Goal: Contribute content

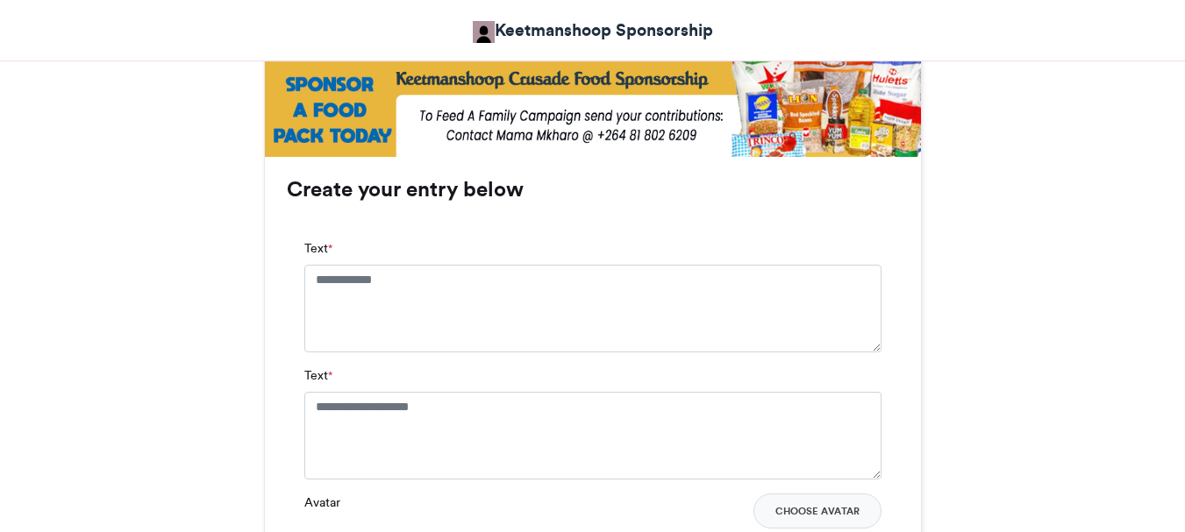
scroll to position [1052, 0]
click at [315, 273] on textarea "Text *" at bounding box center [592, 308] width 577 height 88
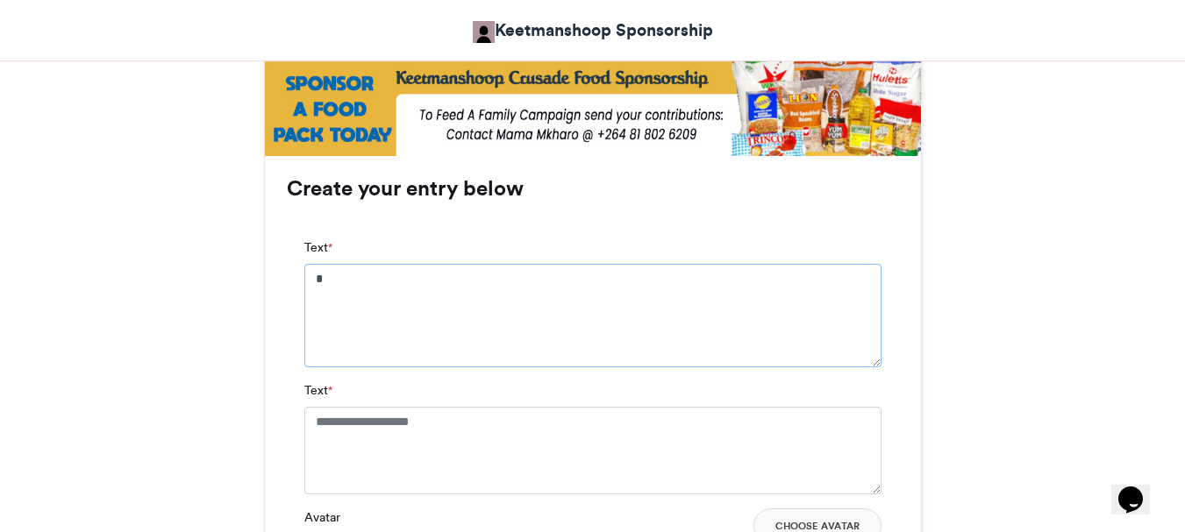
scroll to position [0, 0]
type textarea "**********"
click at [314, 421] on textarea "Text *" at bounding box center [592, 451] width 577 height 88
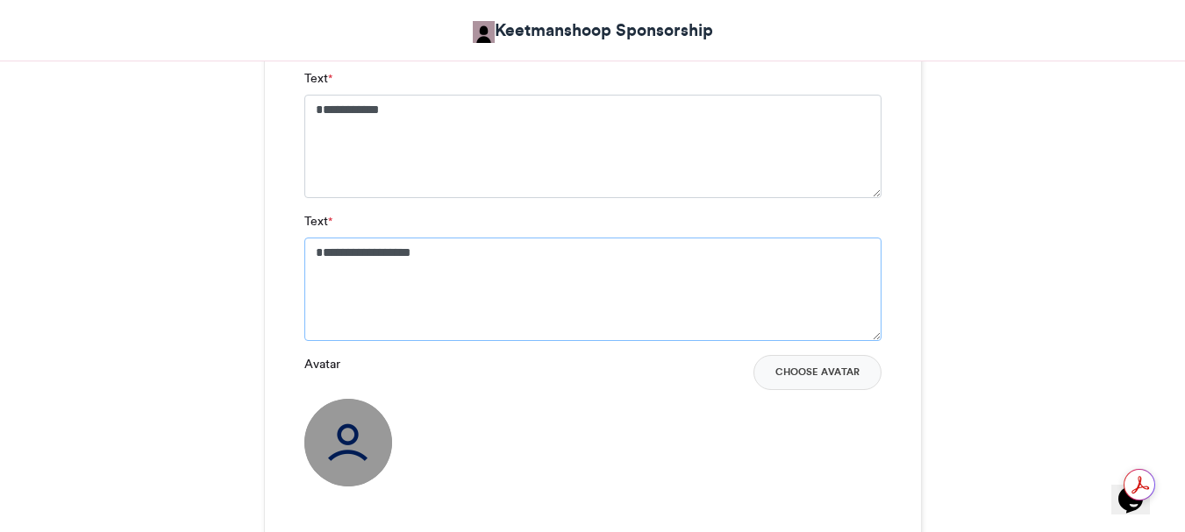
scroll to position [1228, 0]
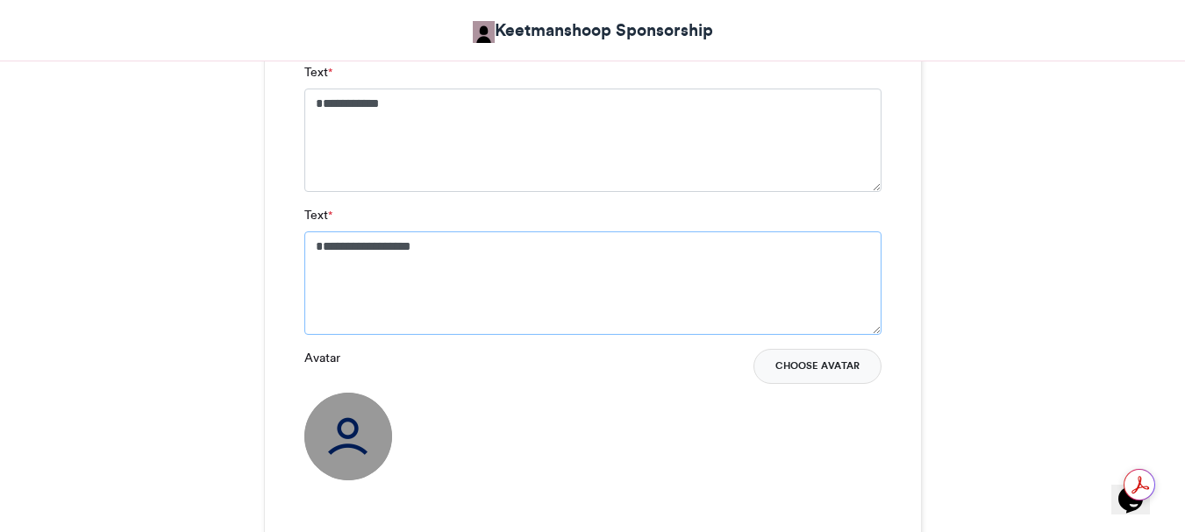
type textarea "**********"
click at [817, 366] on button "Choose Avatar" at bounding box center [817, 366] width 128 height 35
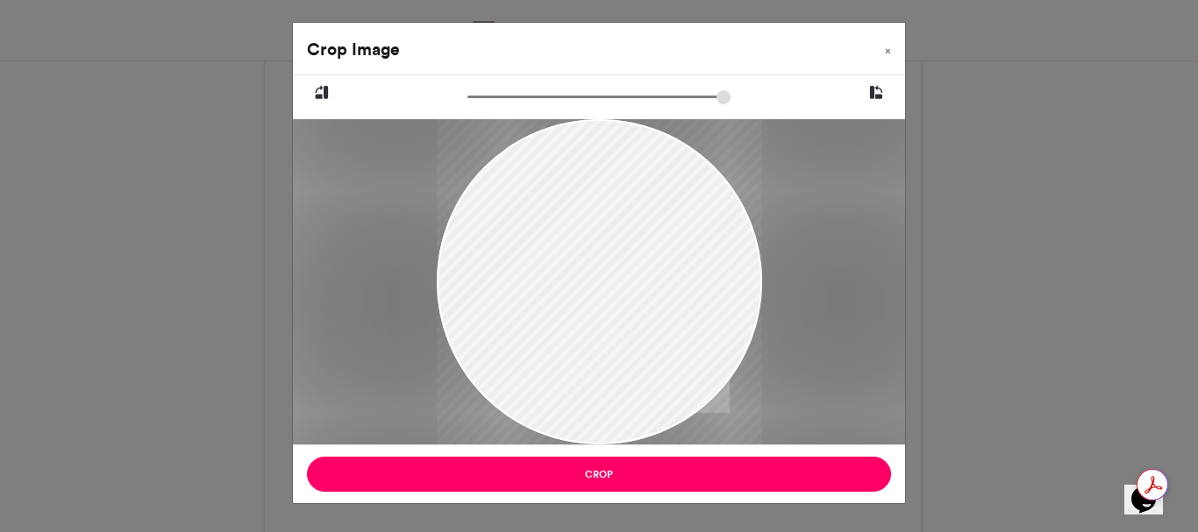
drag, startPoint x: 642, startPoint y: 336, endPoint x: 597, endPoint y: 247, distance: 99.2
click at [597, 247] on div at bounding box center [599, 228] width 325 height 434
click at [716, 247] on div at bounding box center [599, 228] width 325 height 434
drag, startPoint x: 526, startPoint y: 246, endPoint x: 491, endPoint y: 238, distance: 36.0
click at [491, 238] on div at bounding box center [599, 231] width 325 height 434
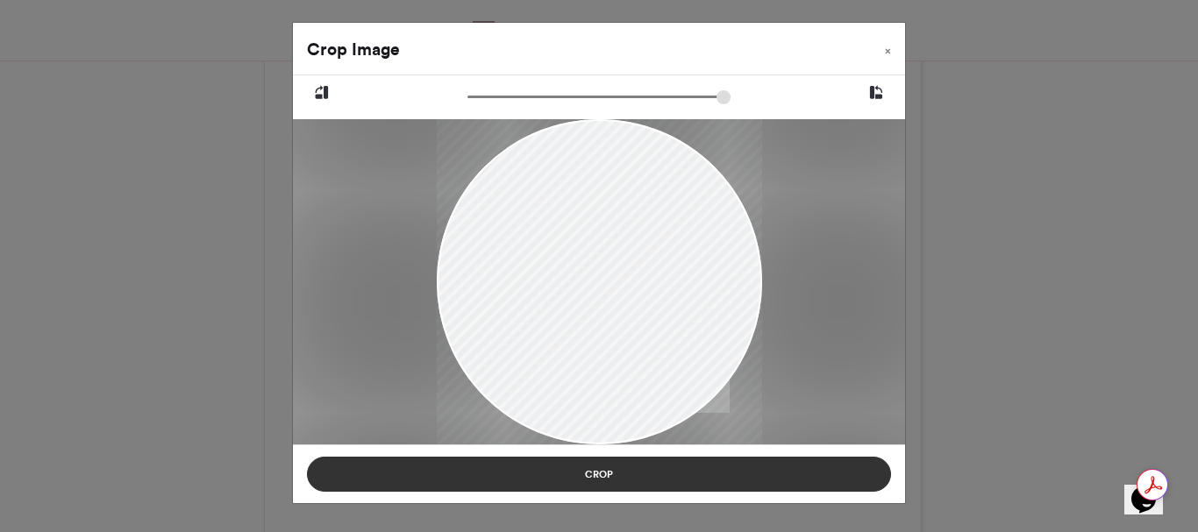
click at [595, 476] on button "Crop" at bounding box center [599, 474] width 584 height 35
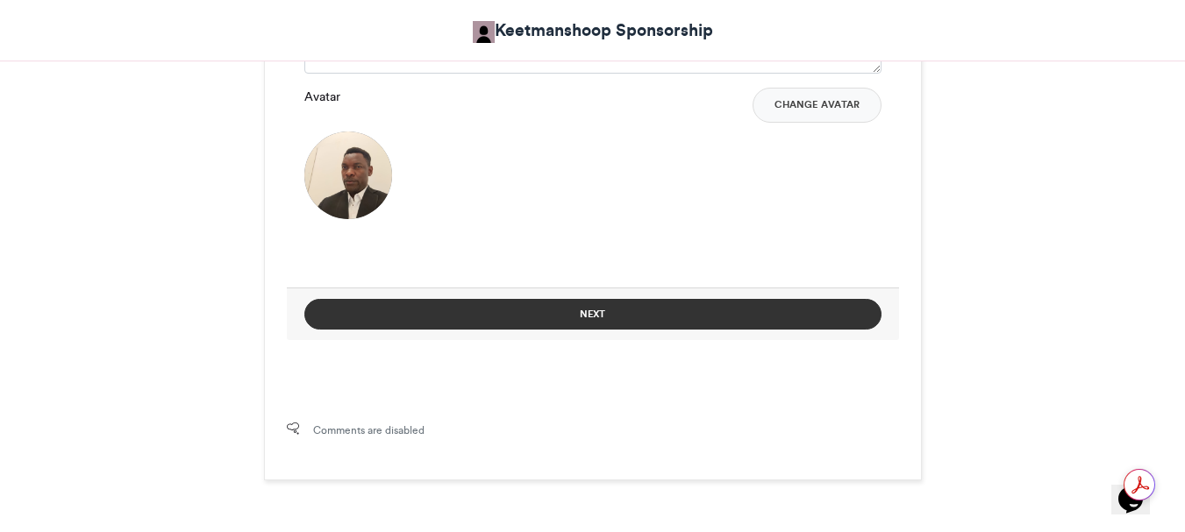
scroll to position [1491, 0]
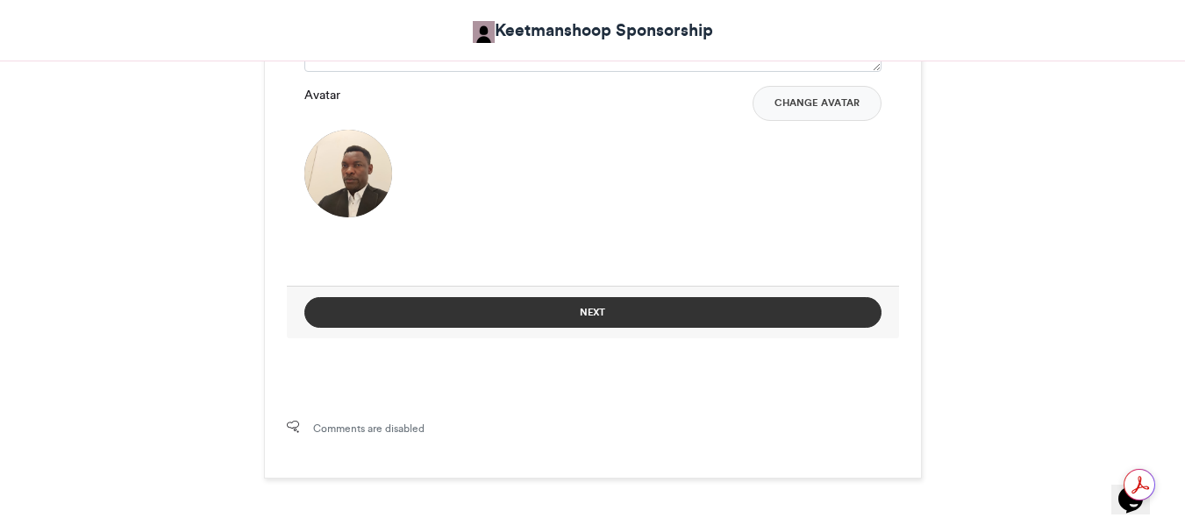
click at [599, 308] on button "Next" at bounding box center [592, 312] width 577 height 31
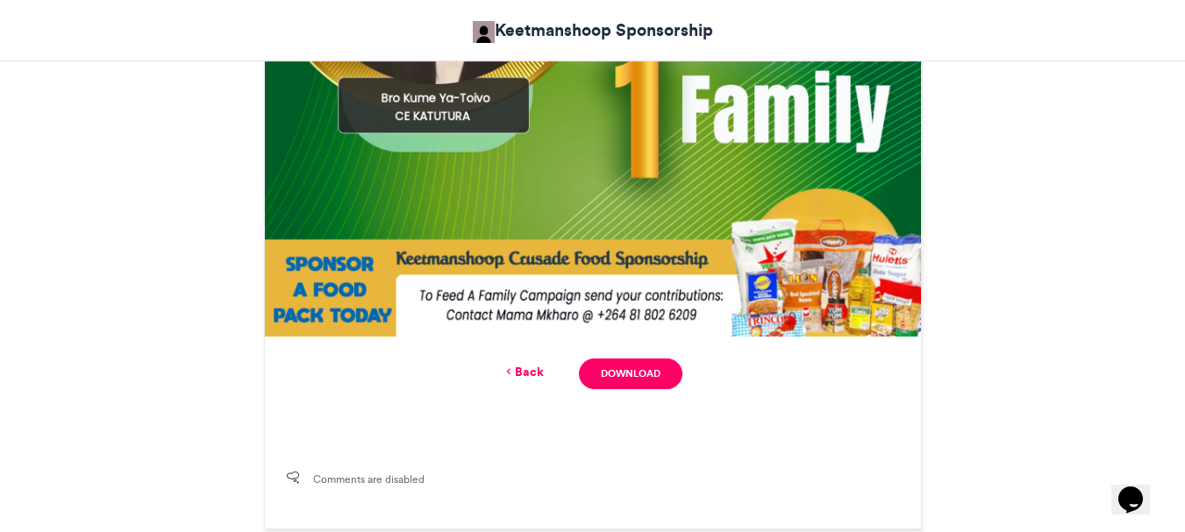
scroll to position [959, 0]
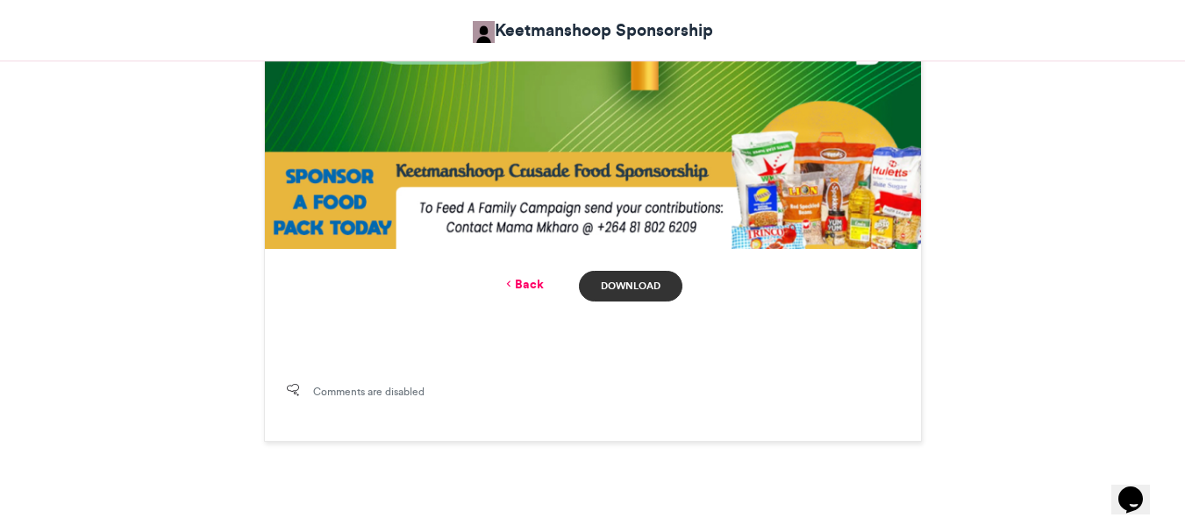
click at [631, 282] on link "Download" at bounding box center [630, 286] width 103 height 31
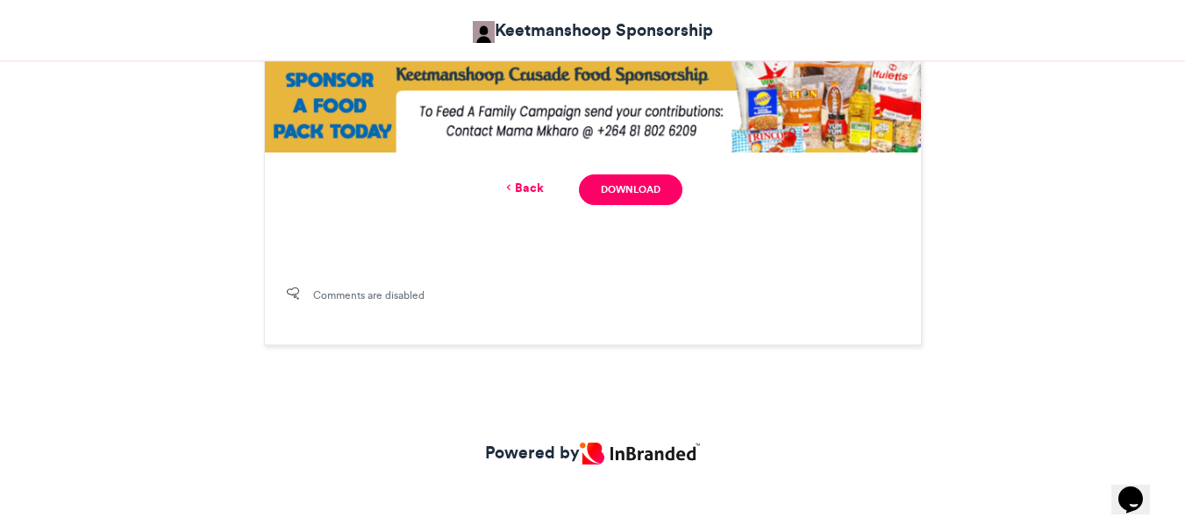
scroll to position [1059, 0]
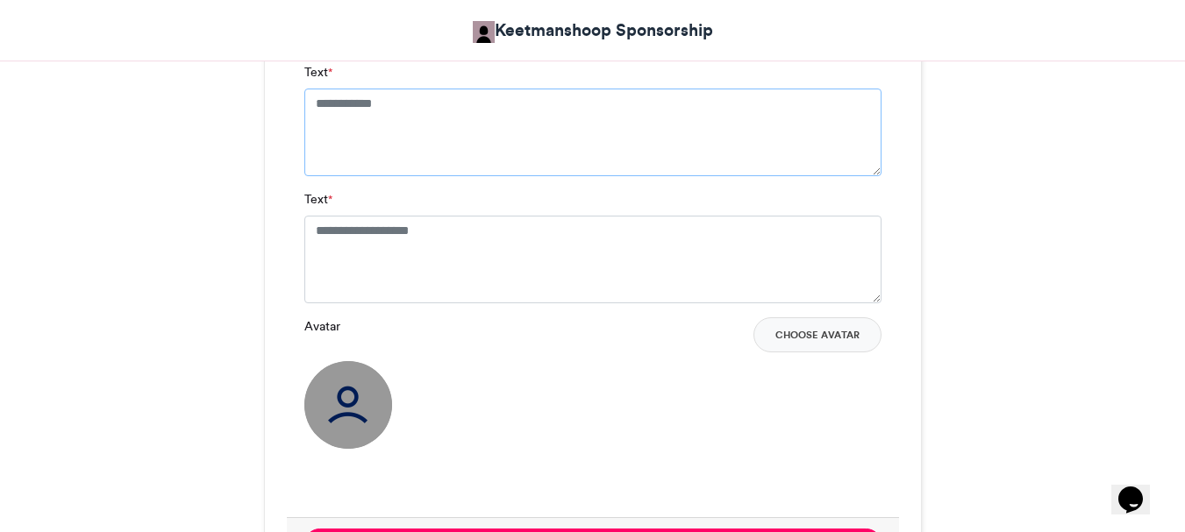
click at [315, 101] on textarea "Text *" at bounding box center [592, 133] width 577 height 88
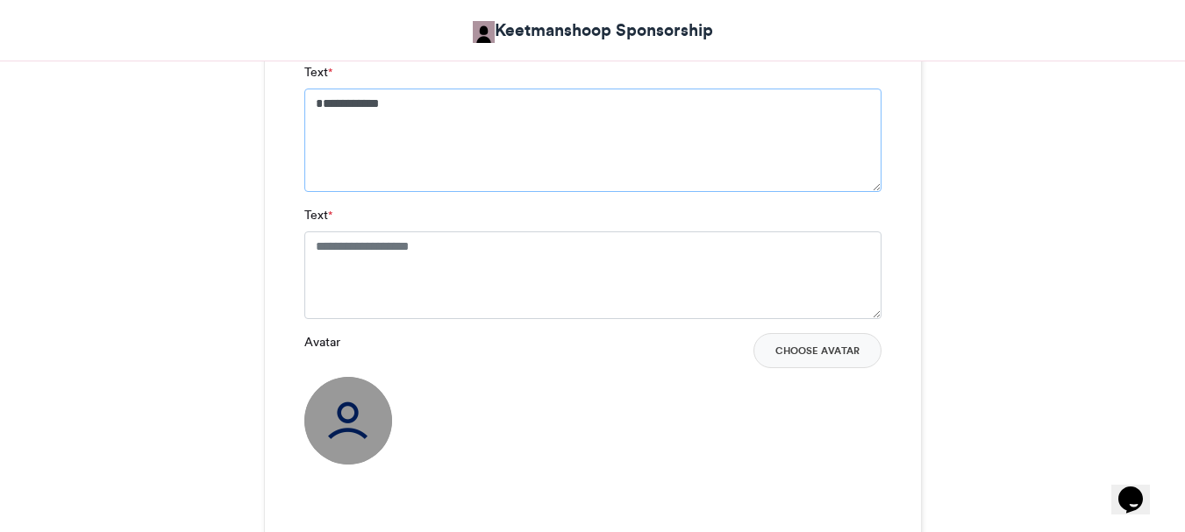
type textarea "**********"
click at [313, 241] on textarea "Text *" at bounding box center [592, 276] width 577 height 88
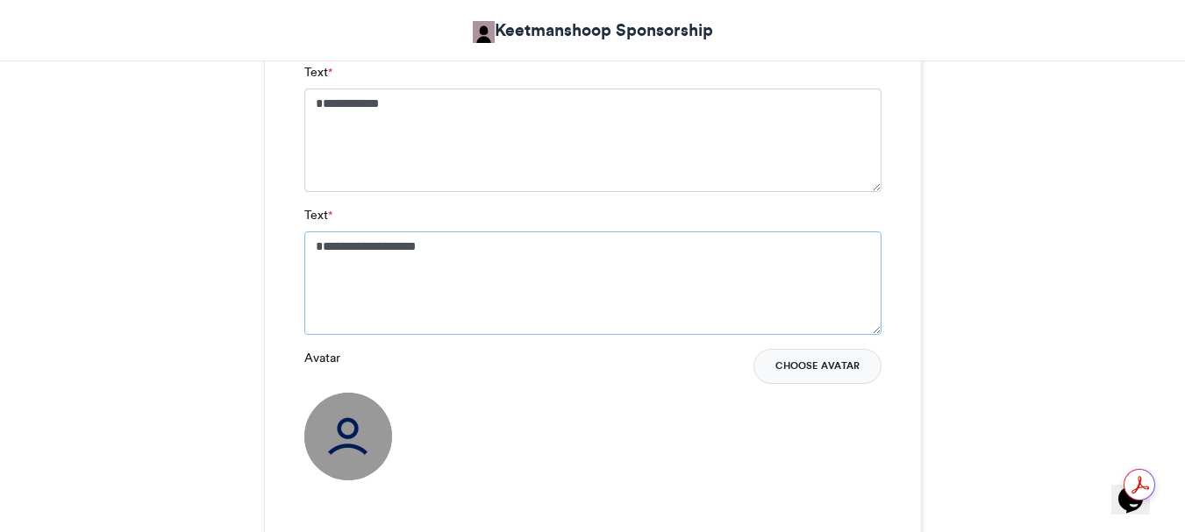
type textarea "**********"
click at [805, 360] on button "Choose Avatar" at bounding box center [817, 366] width 128 height 35
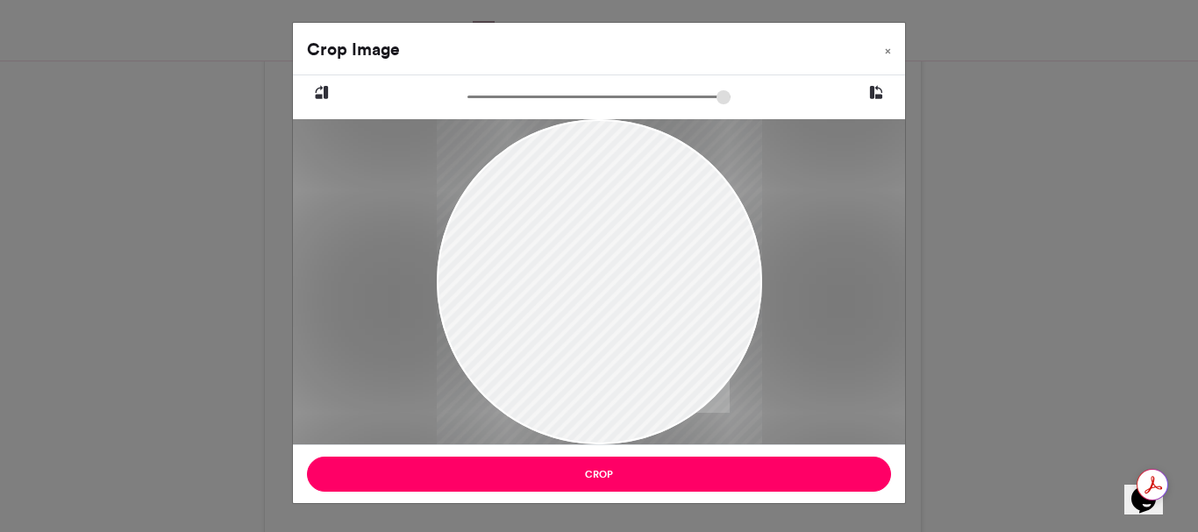
click at [583, 151] on div at bounding box center [599, 282] width 325 height 434
click at [559, 124] on div at bounding box center [599, 282] width 325 height 434
drag, startPoint x: 559, startPoint y: 124, endPoint x: 530, endPoint y: 104, distance: 35.5
click at [544, 110] on div at bounding box center [599, 259] width 612 height 369
drag, startPoint x: 530, startPoint y: 104, endPoint x: 494, endPoint y: 93, distance: 37.7
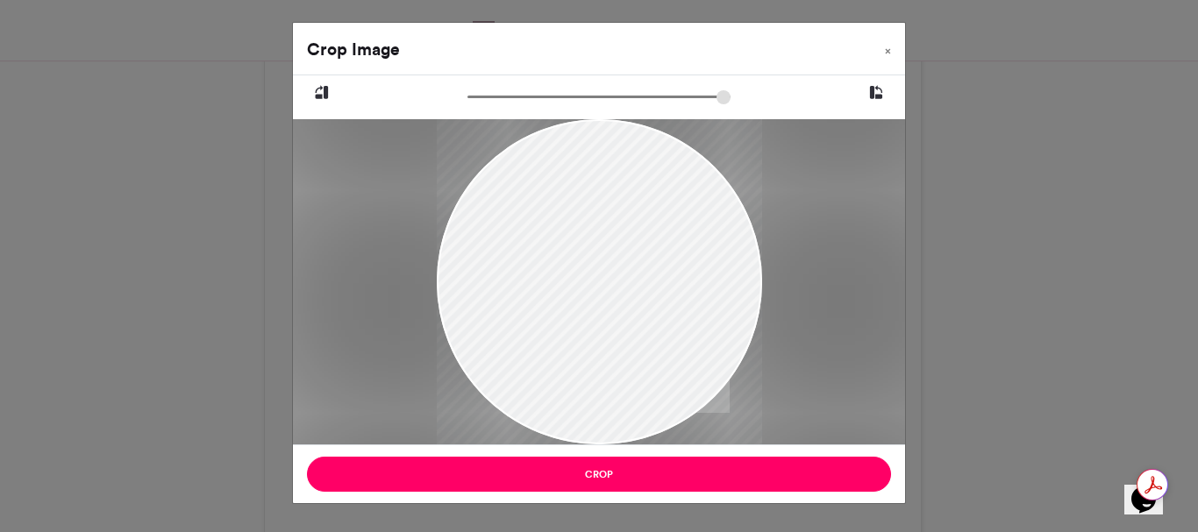
click at [494, 93] on div at bounding box center [599, 100] width 460 height 22
type input "*****"
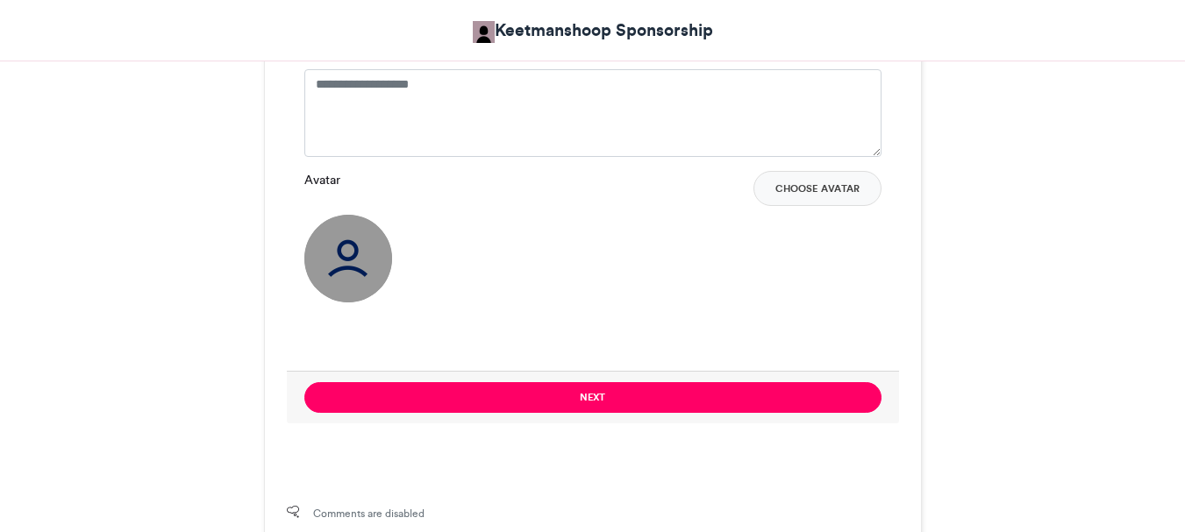
scroll to position [1491, 0]
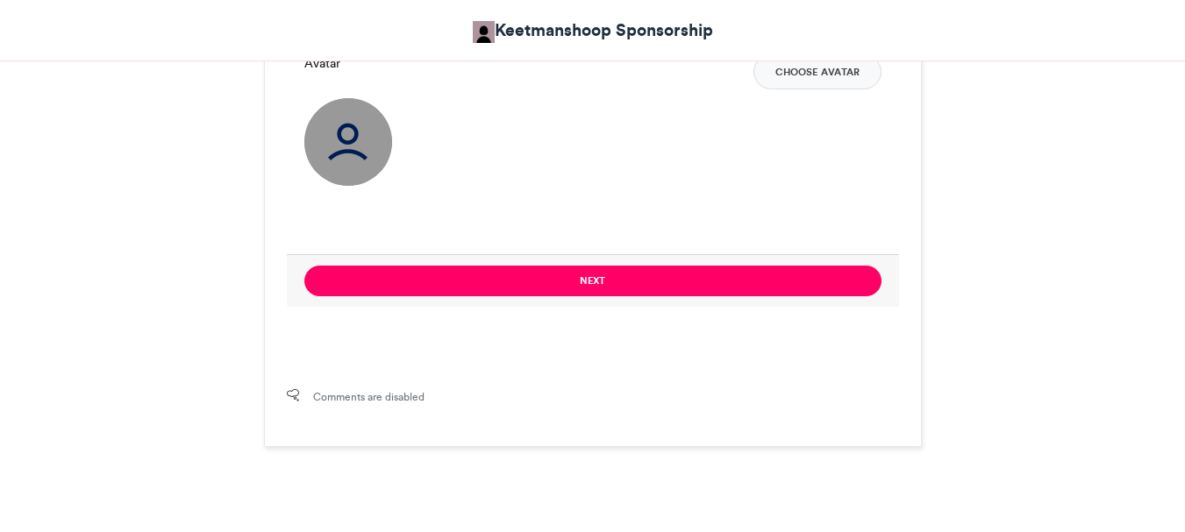
drag, startPoint x: 0, startPoint y: 0, endPoint x: 798, endPoint y: 222, distance: 828.3
click at [798, 222] on div at bounding box center [592, 218] width 577 height 37
click at [799, 69] on button "Choose Avatar" at bounding box center [817, 71] width 128 height 35
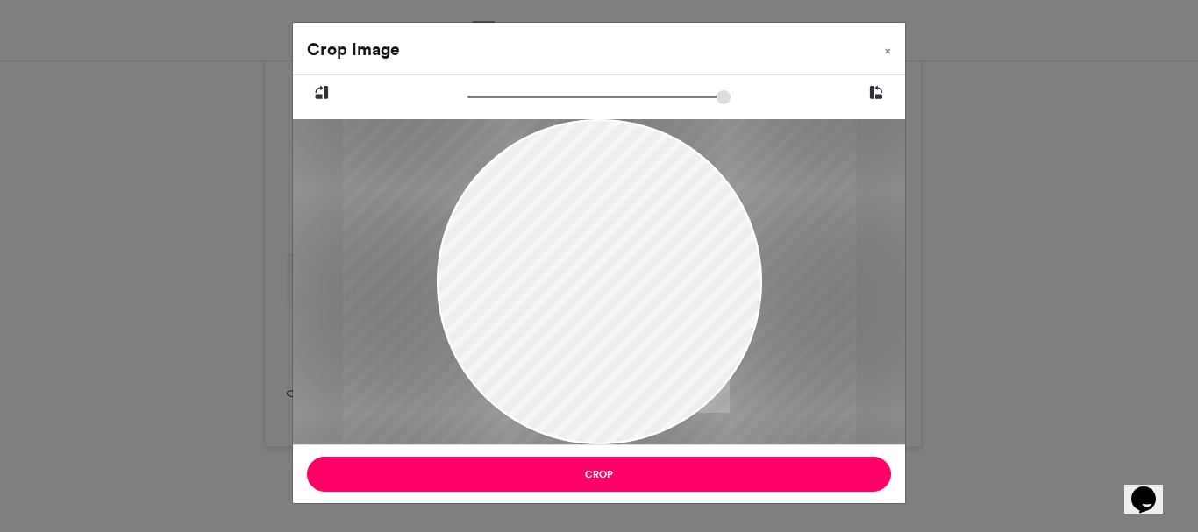
type input "*****"
click at [449, 326] on div at bounding box center [599, 282] width 325 height 434
click at [461, 322] on div at bounding box center [599, 282] width 325 height 434
drag, startPoint x: 503, startPoint y: 313, endPoint x: 525, endPoint y: 346, distance: 39.2
click at [525, 346] on div at bounding box center [599, 314] width 325 height 434
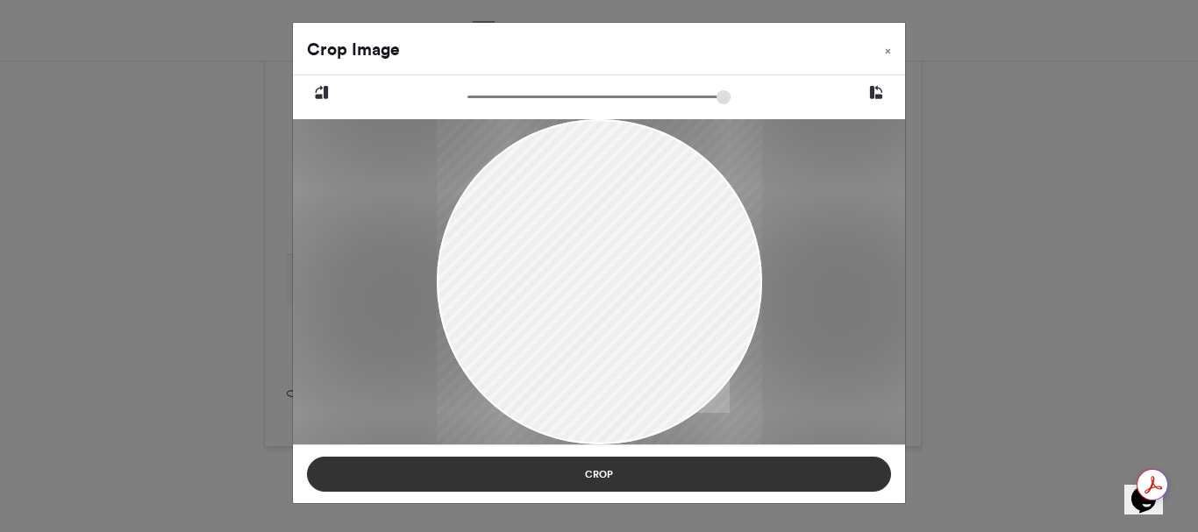
click at [612, 471] on button "Crop" at bounding box center [599, 474] width 584 height 35
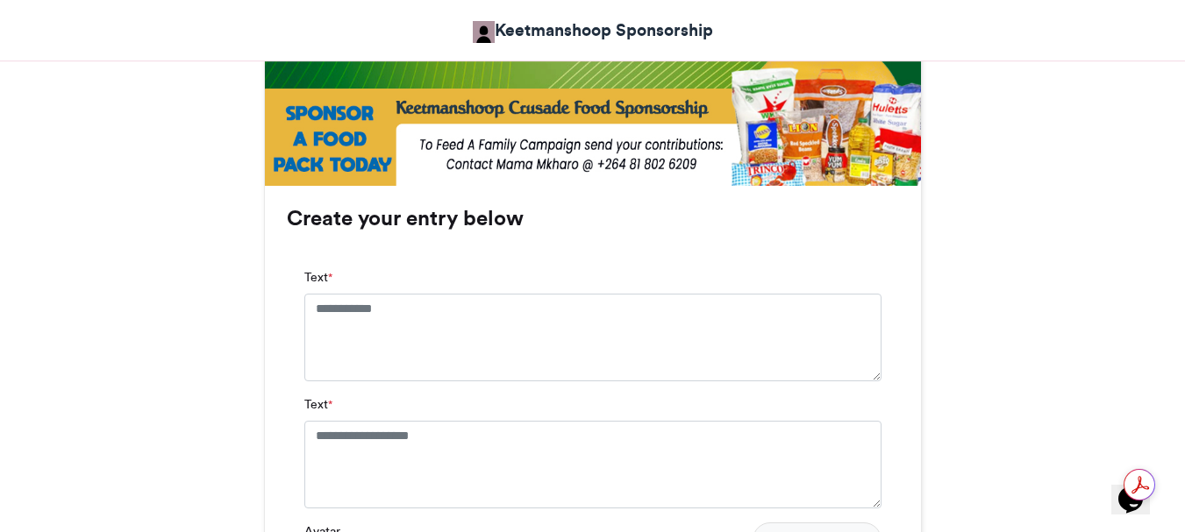
scroll to position [965, 0]
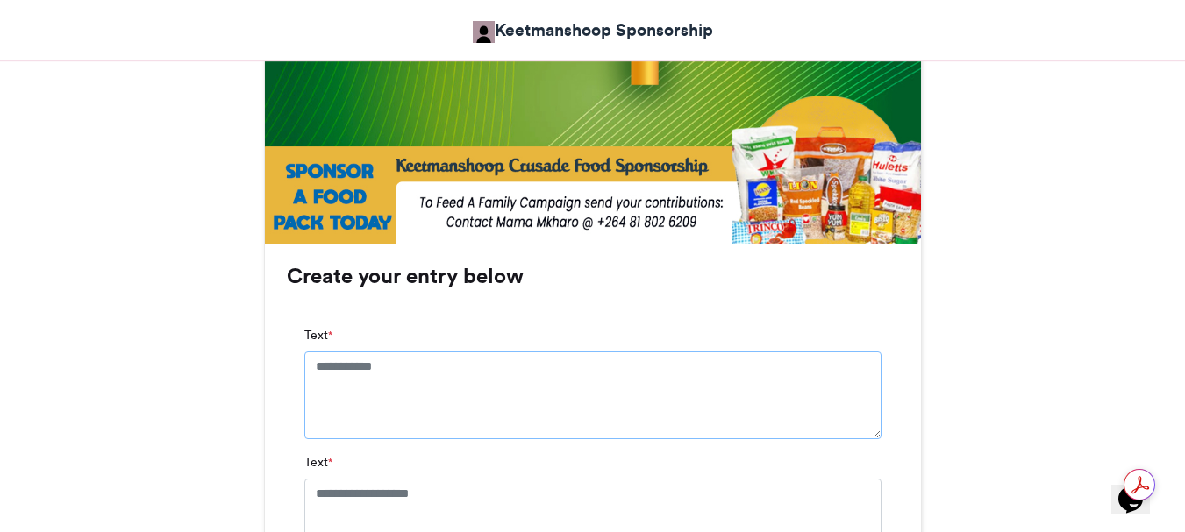
click at [315, 368] on textarea "Text *" at bounding box center [592, 396] width 577 height 88
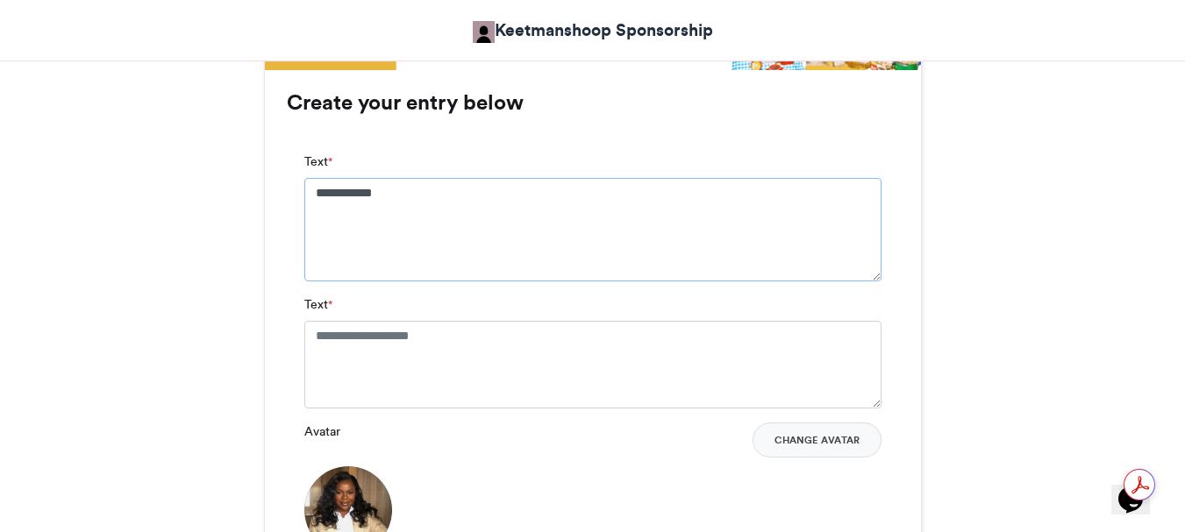
scroll to position [1140, 0]
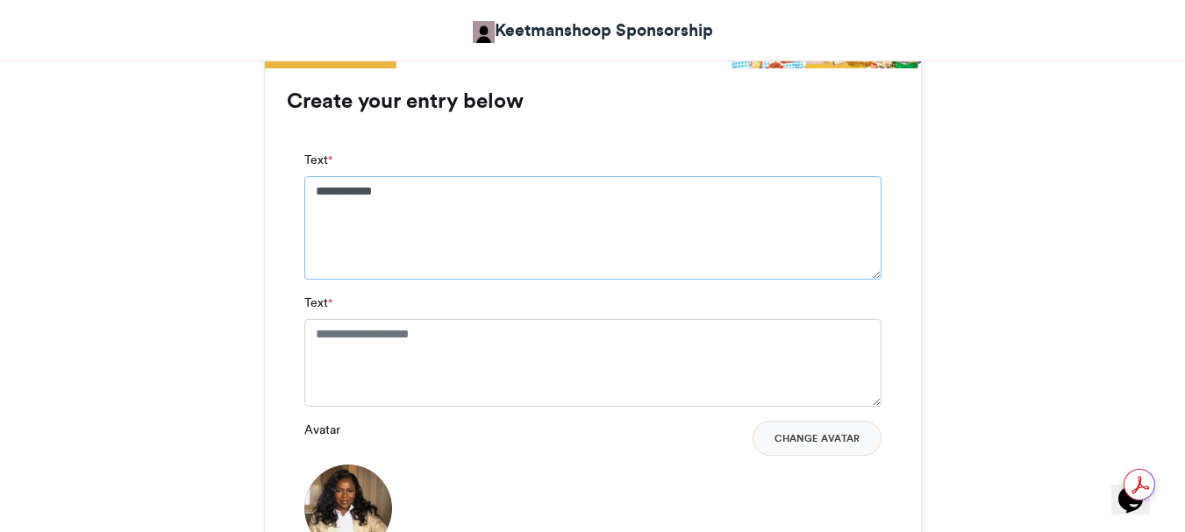
type textarea "**********"
click at [313, 334] on textarea "Text *" at bounding box center [592, 363] width 577 height 88
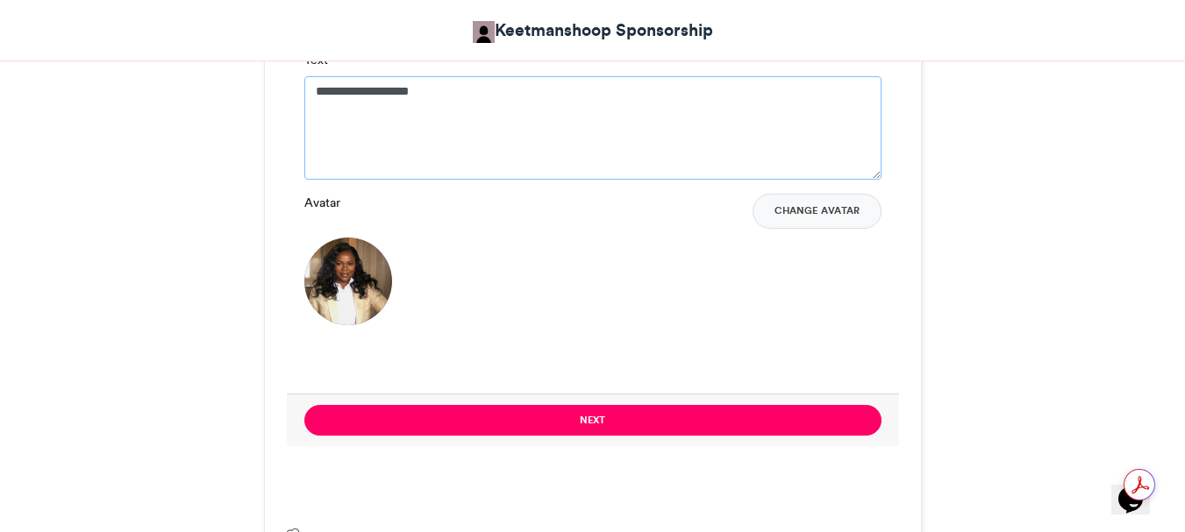
scroll to position [1403, 0]
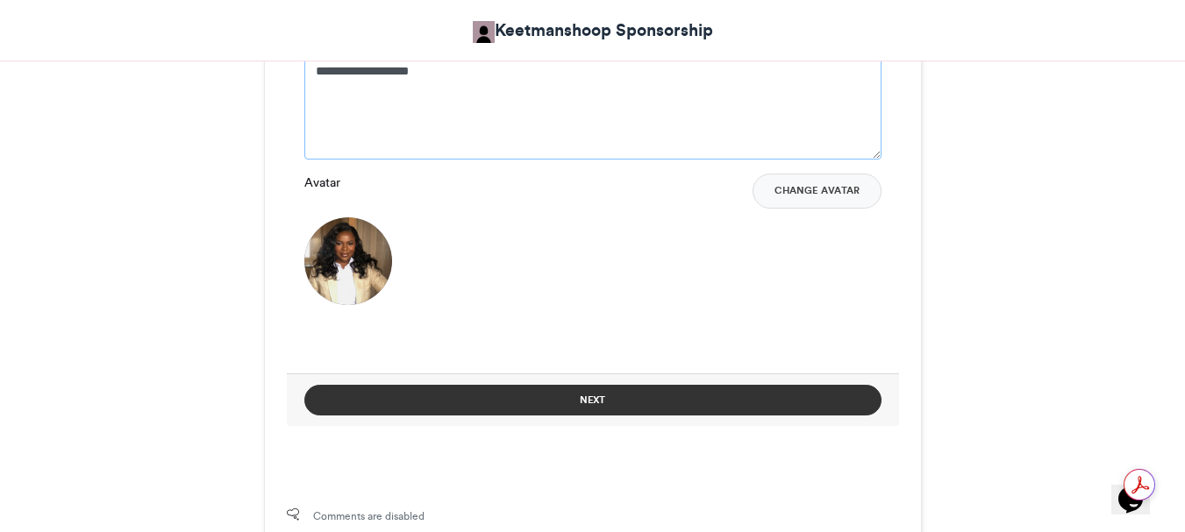
type textarea "**********"
click at [587, 396] on button "Next" at bounding box center [592, 400] width 577 height 31
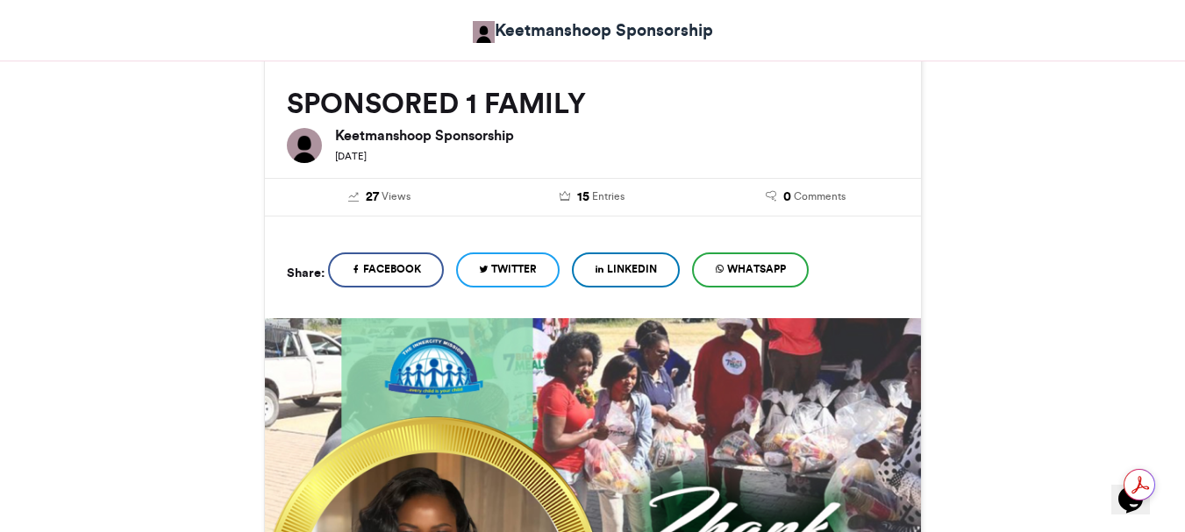
scroll to position [872, 0]
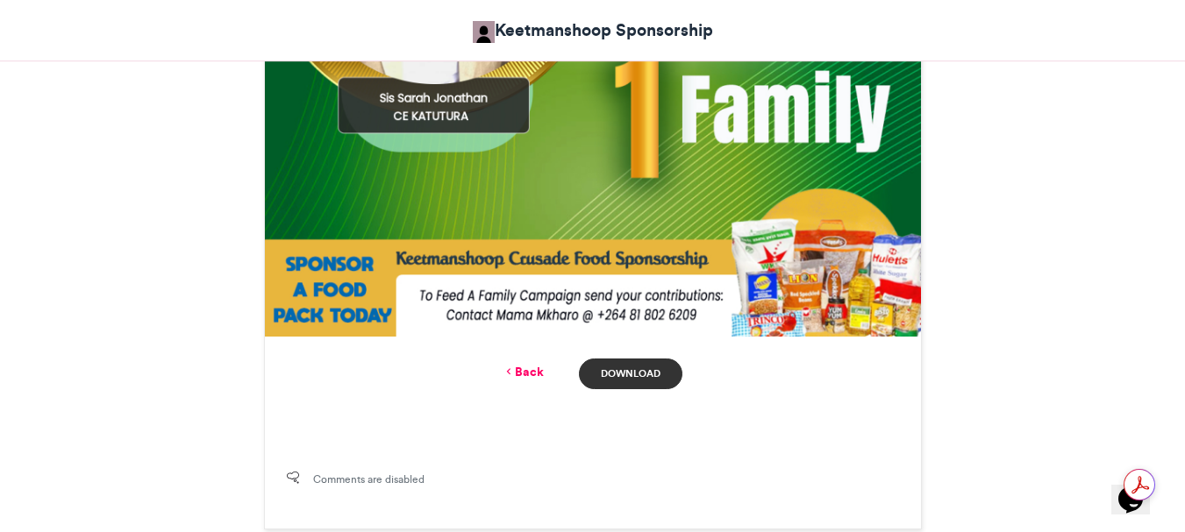
click at [628, 369] on link "Download" at bounding box center [630, 374] width 103 height 31
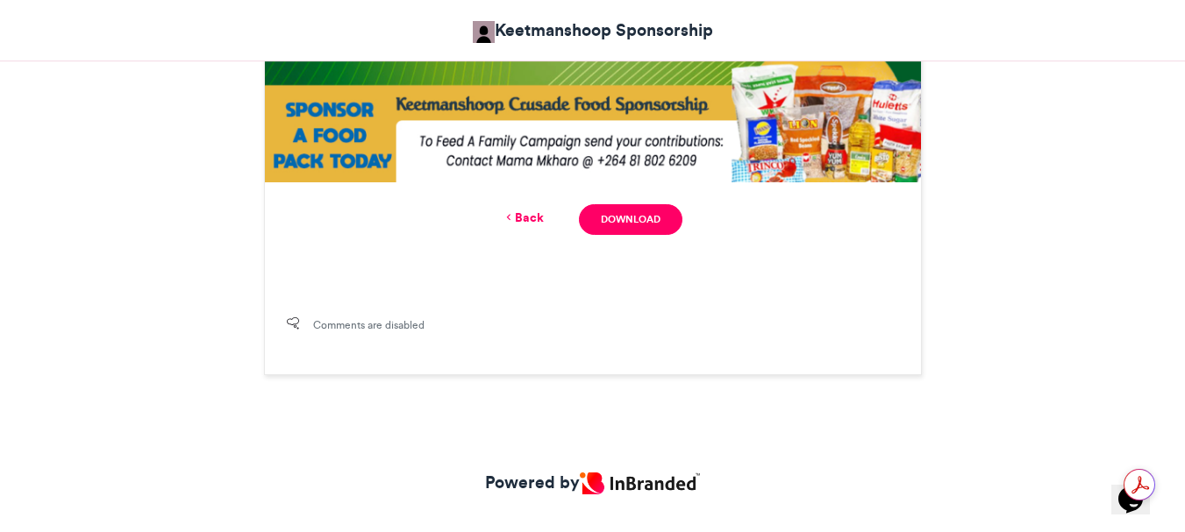
scroll to position [1059, 0]
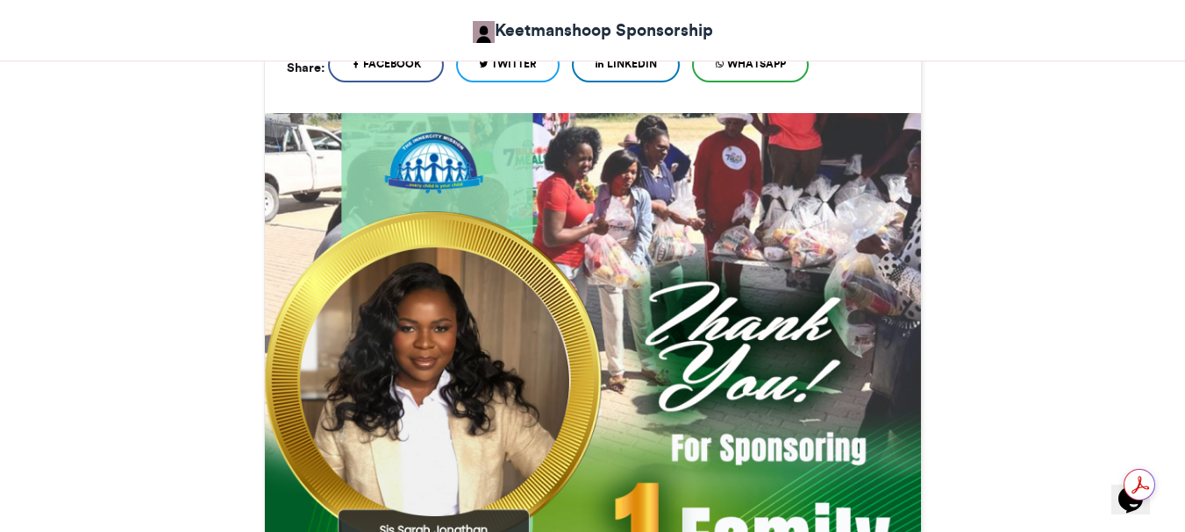
scroll to position [438, 0]
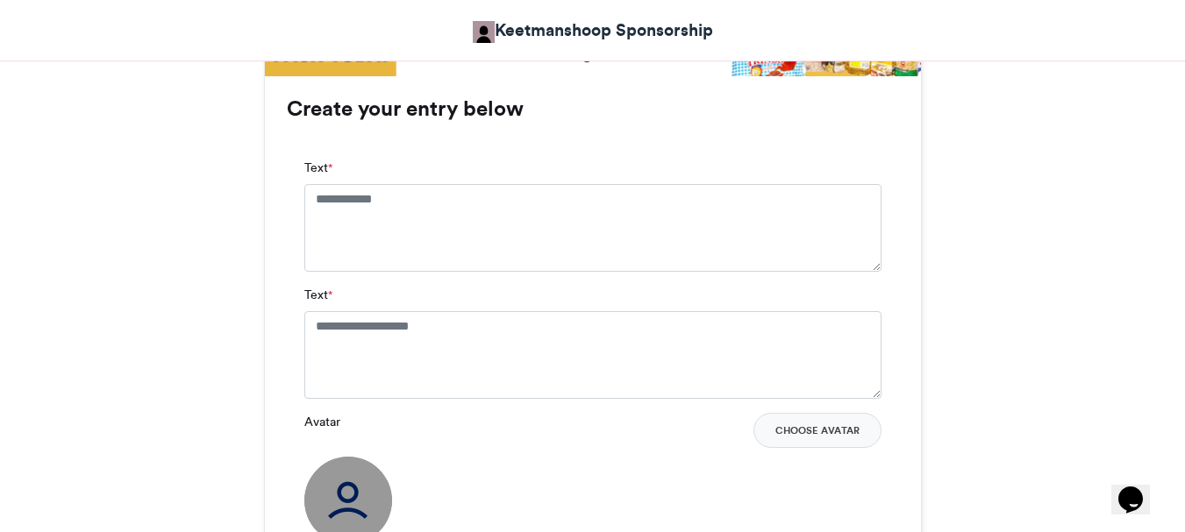
scroll to position [1052, 0]
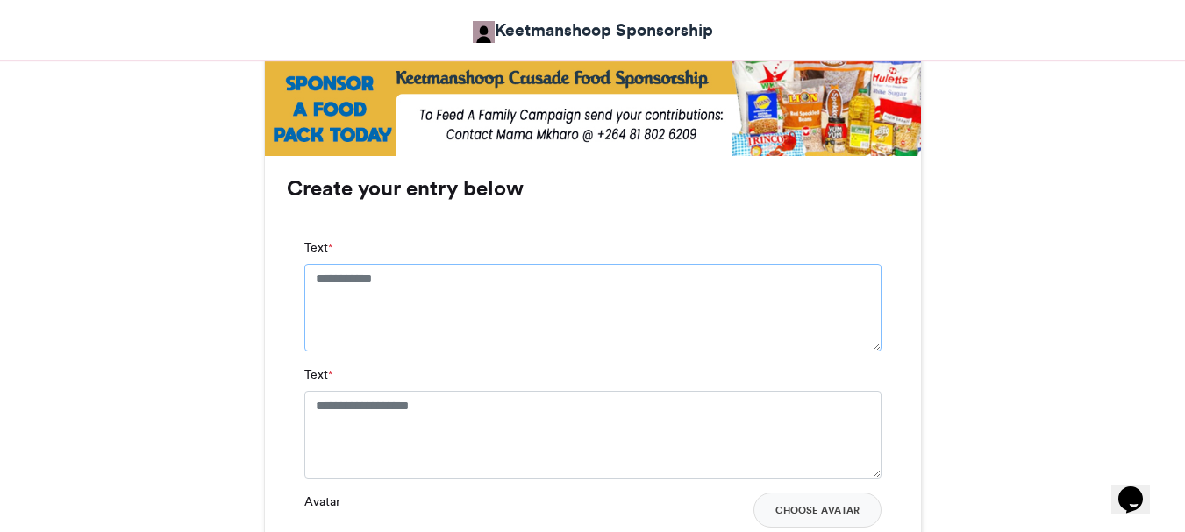
click at [313, 276] on textarea "Text *" at bounding box center [592, 308] width 577 height 88
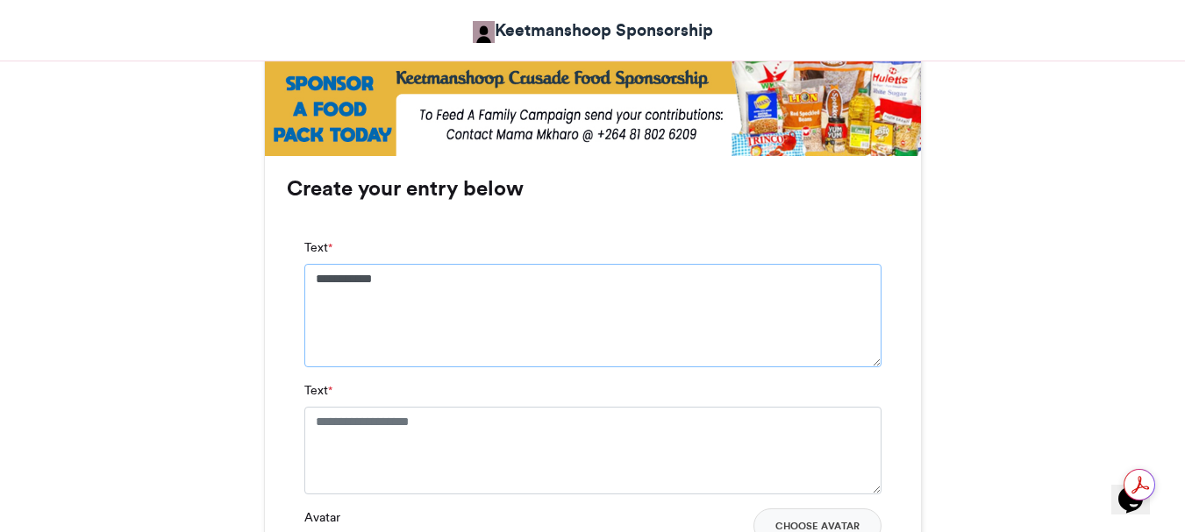
type textarea "**********"
click at [311, 418] on textarea "Text *" at bounding box center [592, 451] width 577 height 88
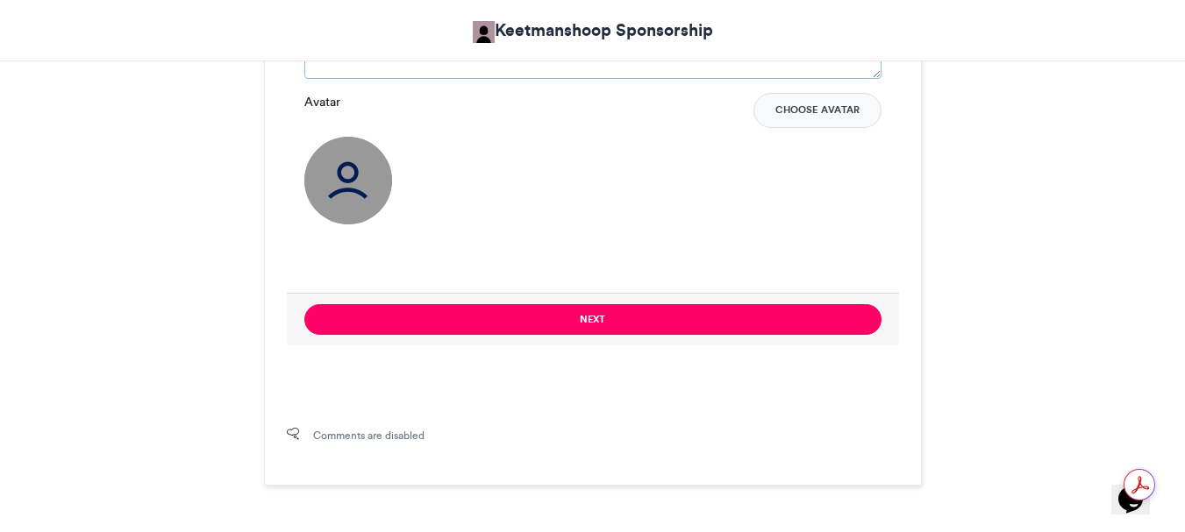
scroll to position [1491, 0]
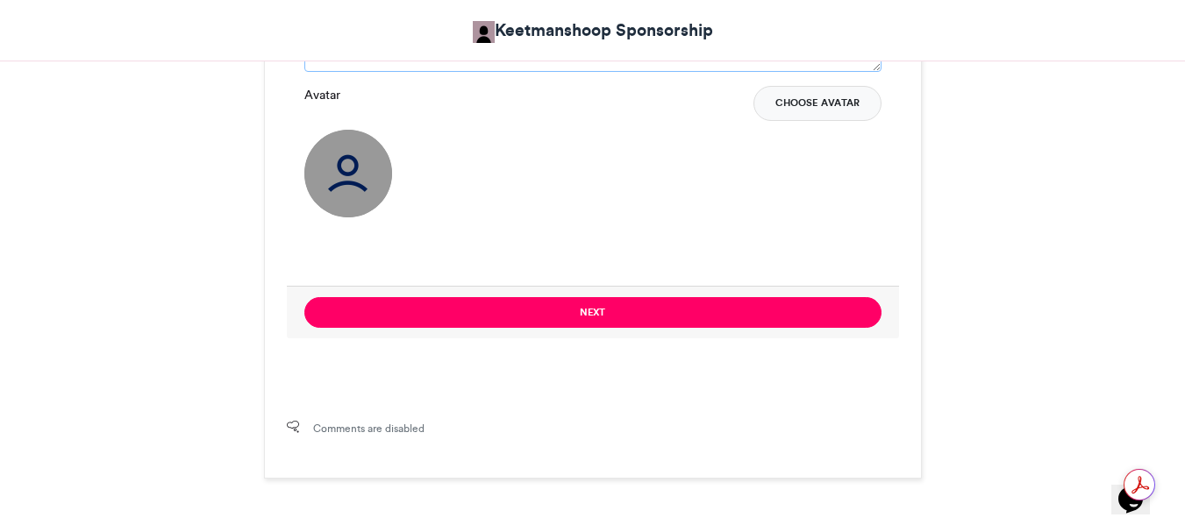
type textarea "**********"
click at [800, 101] on button "Choose Avatar" at bounding box center [817, 103] width 128 height 35
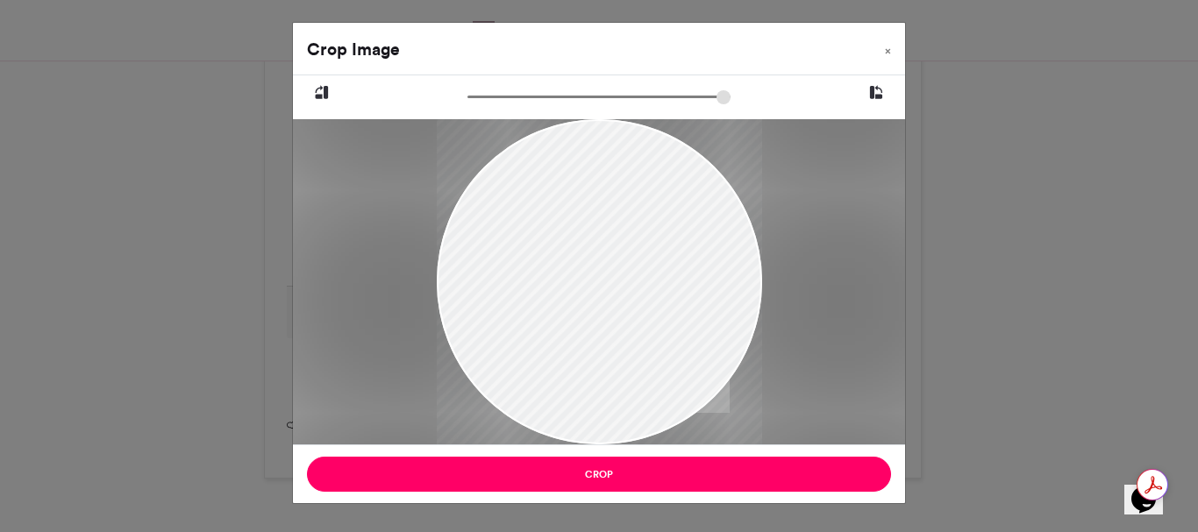
drag, startPoint x: 541, startPoint y: 152, endPoint x: 569, endPoint y: 208, distance: 62.7
click at [569, 208] on div at bounding box center [599, 331] width 325 height 434
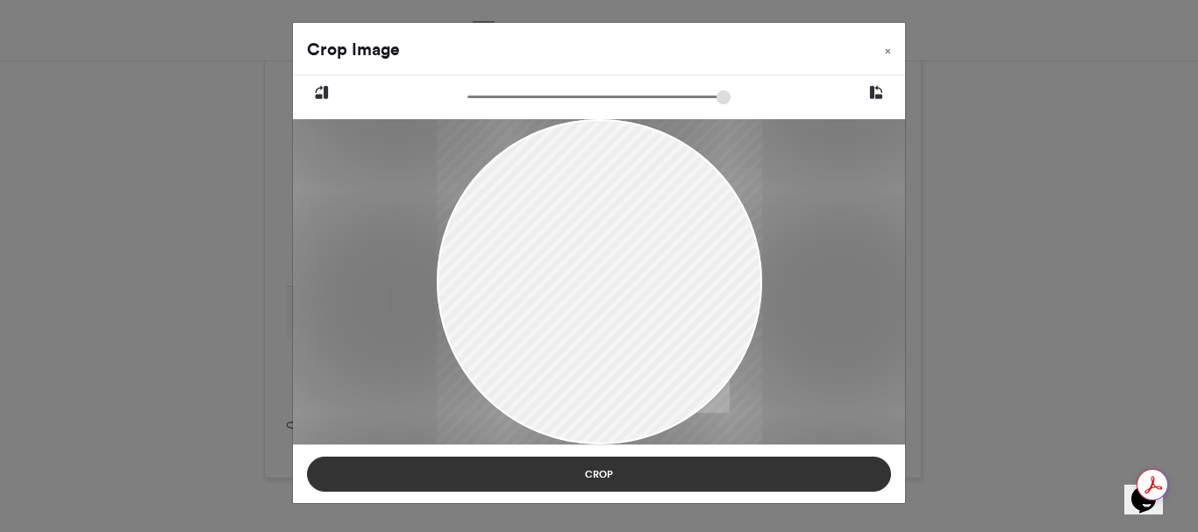
click at [595, 472] on button "Crop" at bounding box center [599, 474] width 584 height 35
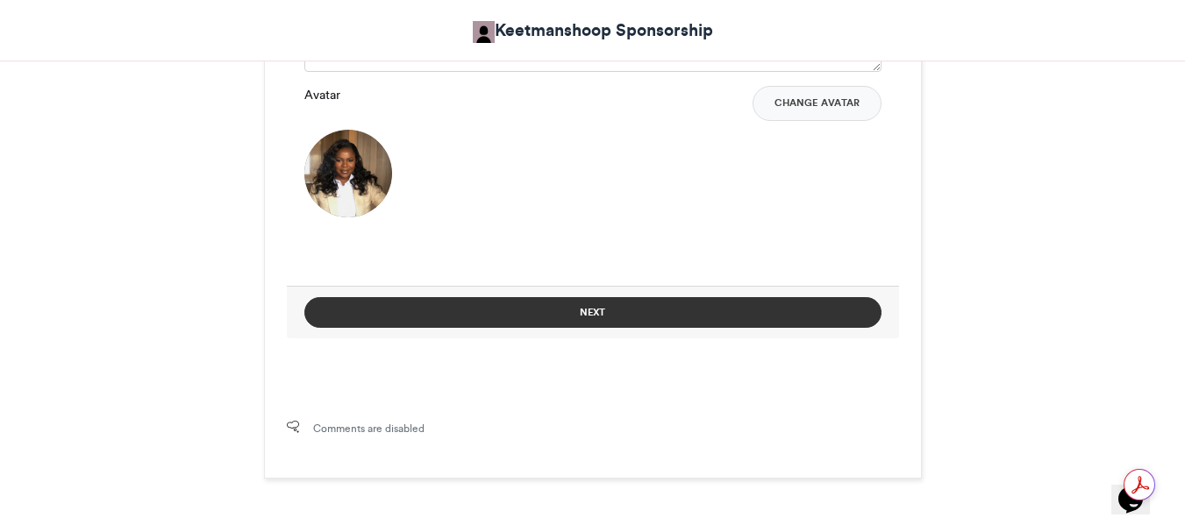
click at [594, 312] on button "Next" at bounding box center [592, 312] width 577 height 31
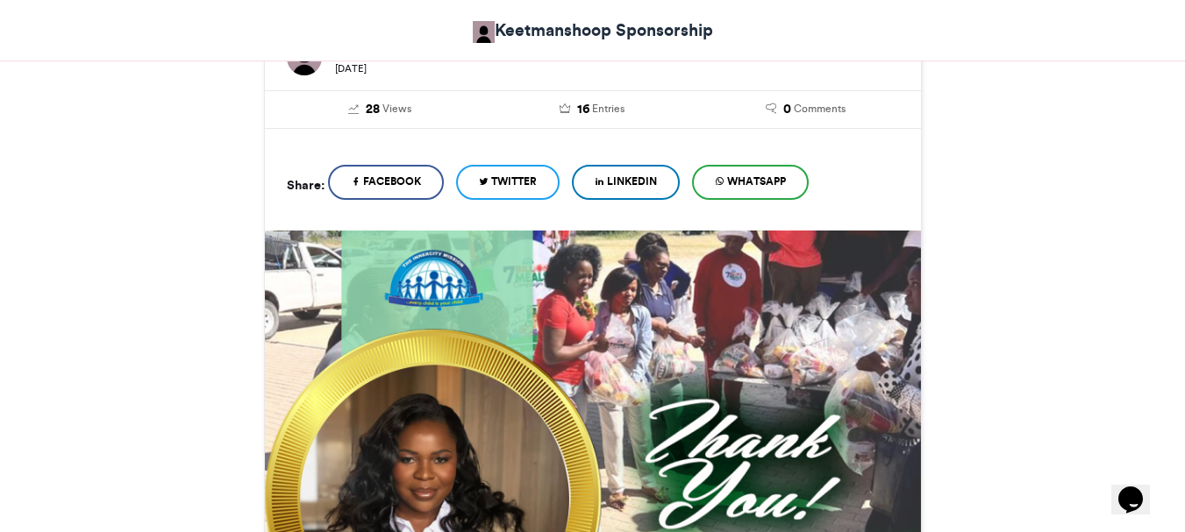
scroll to position [959, 0]
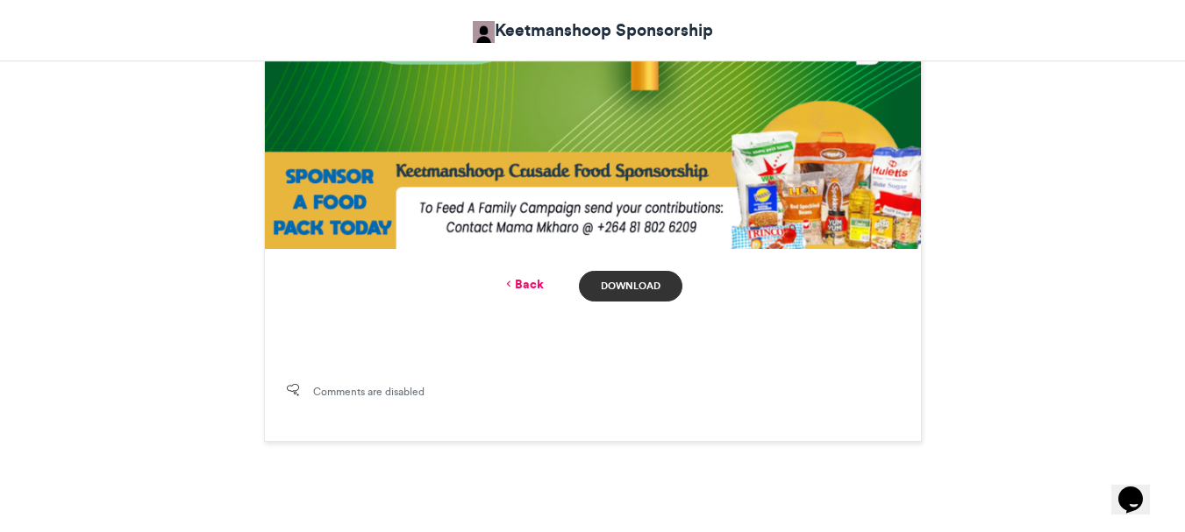
click at [616, 283] on link "Download" at bounding box center [630, 286] width 103 height 31
